Goal: Task Accomplishment & Management: Use online tool/utility

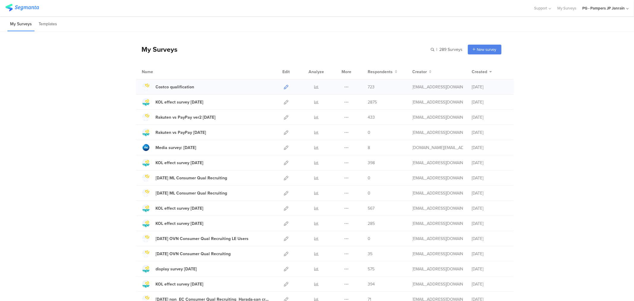
click at [284, 85] on icon at bounding box center [286, 87] width 4 height 4
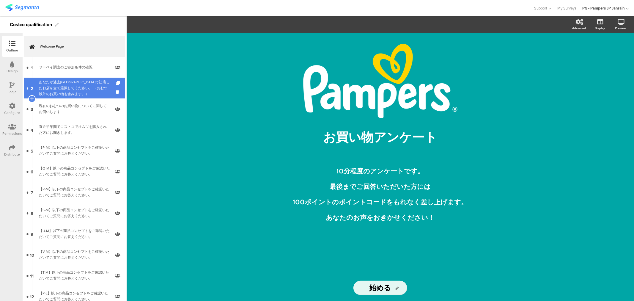
click at [78, 85] on div "あなたが過去[GEOGRAPHIC_DATA]で訪店したお店を全て選択してください。 （おむつ以外のお買い物も含みます。）" at bounding box center [74, 88] width 71 height 18
